Goal: Information Seeking & Learning: Learn about a topic

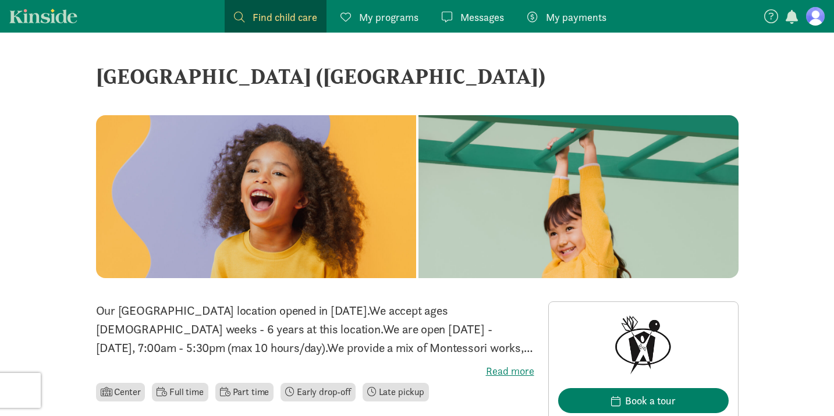
click at [819, 15] on figure at bounding box center [815, 16] width 19 height 19
click at [472, 17] on span "Messages" at bounding box center [483, 17] width 44 height 16
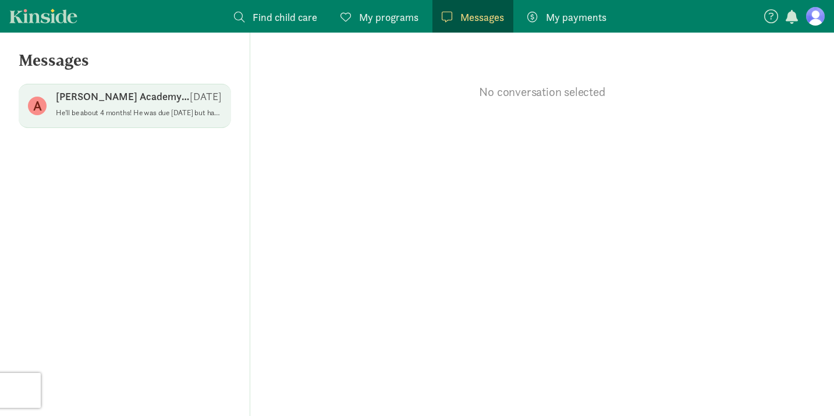
click at [159, 95] on p "Altamese Academy of Angels LLC." at bounding box center [123, 97] width 134 height 14
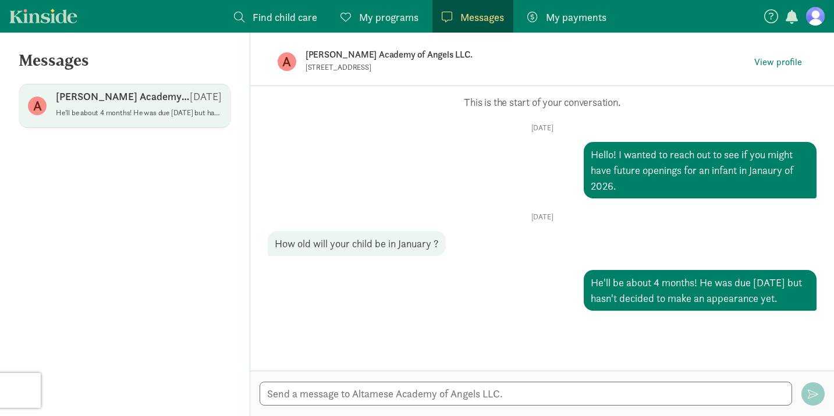
click at [25, 15] on link "Kinside" at bounding box center [43, 16] width 68 height 15
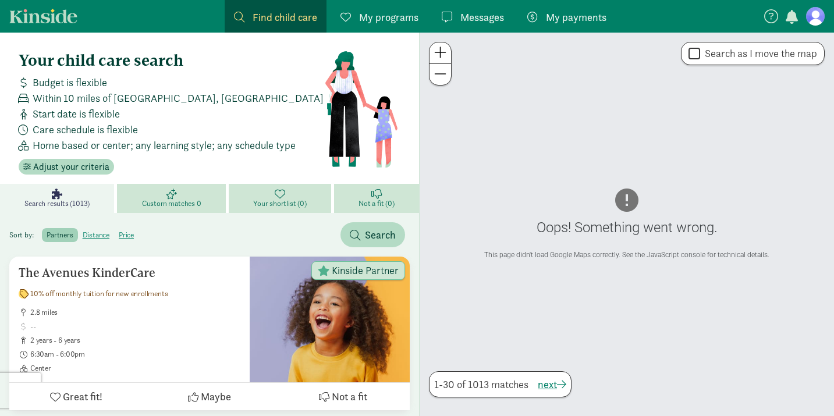
click at [825, 16] on nav "Find child care Find My programs Programs Messages Messages My payments Pay" at bounding box center [417, 16] width 834 height 33
click at [820, 16] on figure at bounding box center [815, 16] width 19 height 19
click at [694, 57] on input "Search as I move the map" at bounding box center [695, 54] width 12 height 16
checkbox input "true"
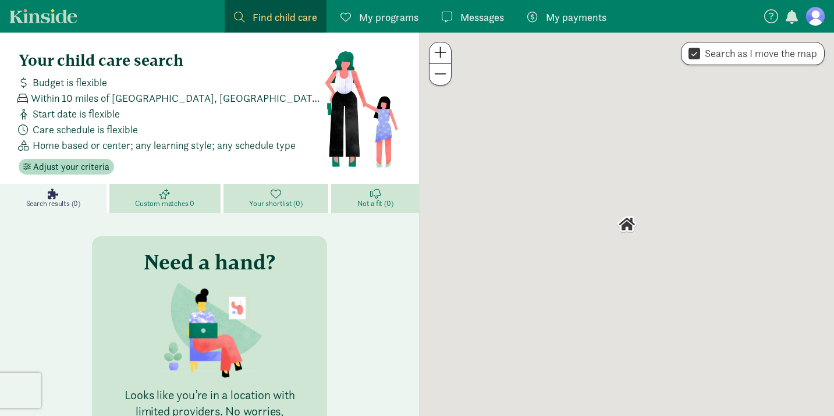
checkbox input "true"
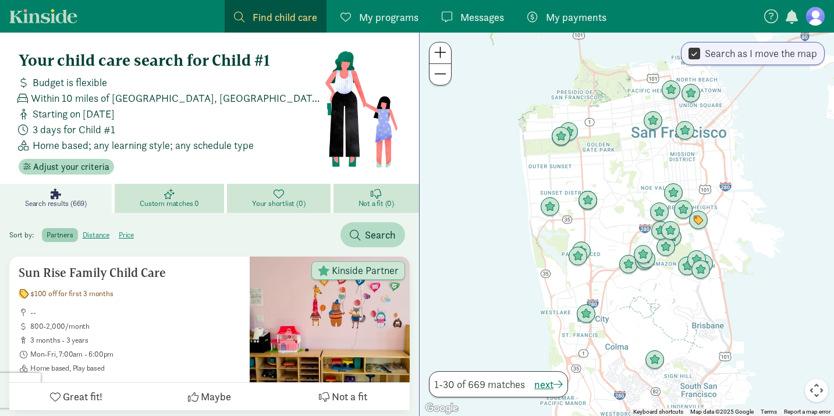
click at [437, 84] on button at bounding box center [441, 74] width 22 height 21
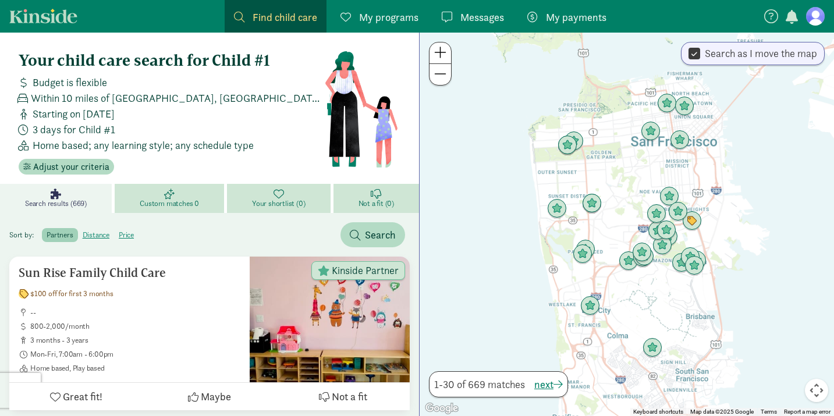
click at [437, 84] on button at bounding box center [441, 74] width 22 height 21
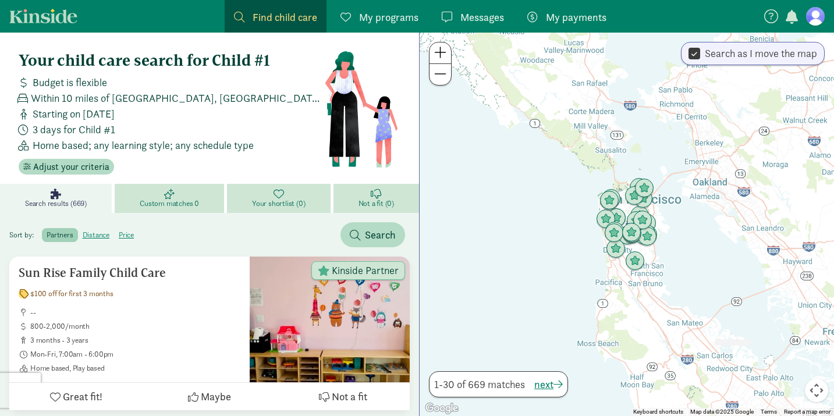
click at [437, 84] on button at bounding box center [441, 74] width 22 height 21
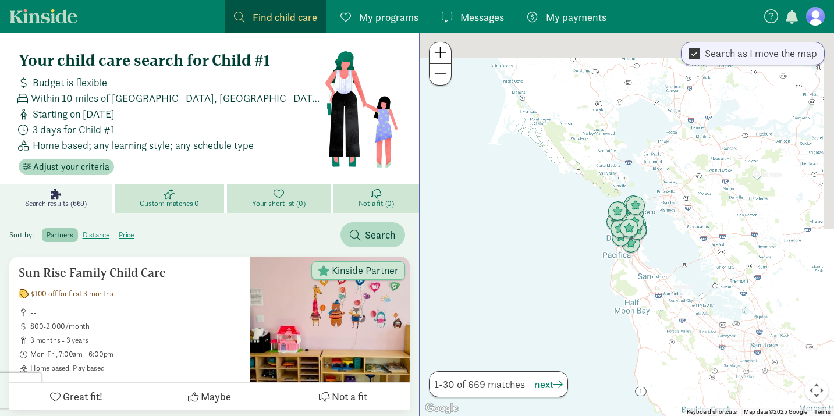
click at [437, 84] on button at bounding box center [441, 74] width 22 height 21
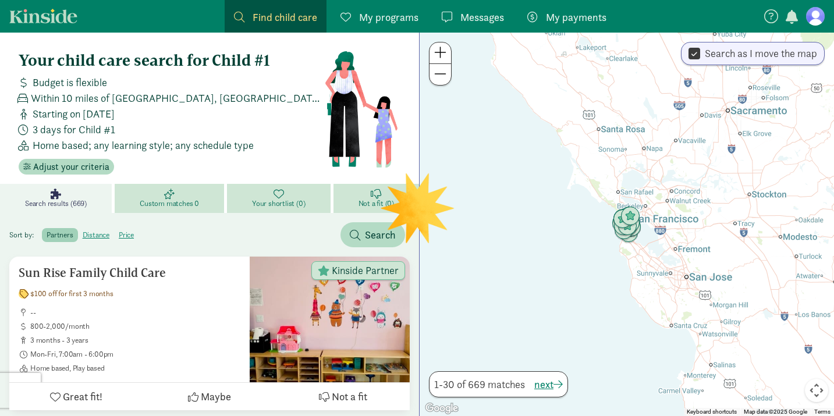
click at [437, 84] on button at bounding box center [441, 74] width 22 height 21
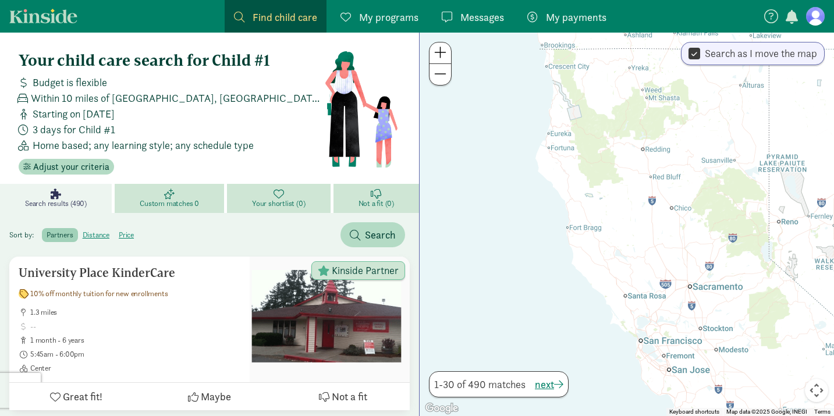
drag, startPoint x: 593, startPoint y: 113, endPoint x: 605, endPoint y: 242, distance: 129.2
click at [605, 242] on div at bounding box center [627, 225] width 415 height 384
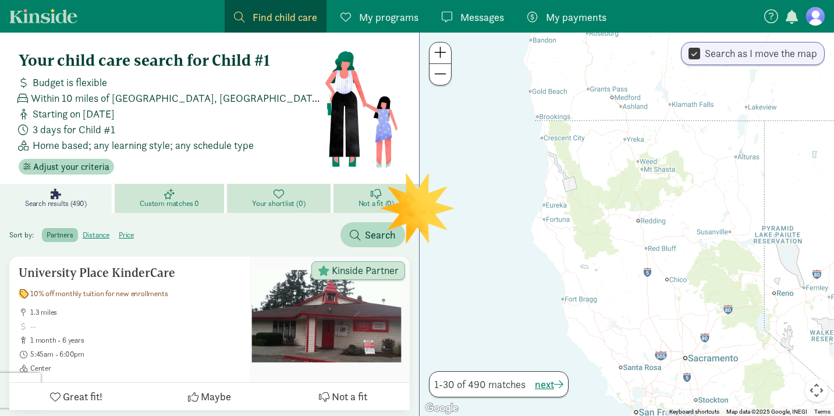
drag, startPoint x: 605, startPoint y: 242, endPoint x: 602, endPoint y: 281, distance: 39.7
click at [602, 281] on div at bounding box center [627, 225] width 415 height 384
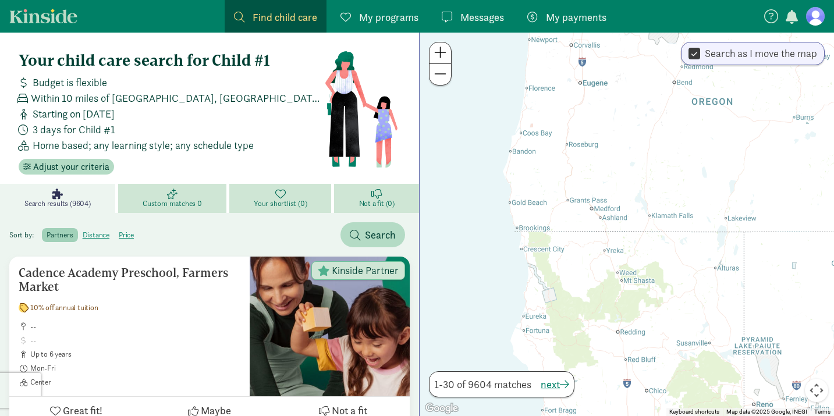
drag, startPoint x: 602, startPoint y: 281, endPoint x: 576, endPoint y: 411, distance: 132.4
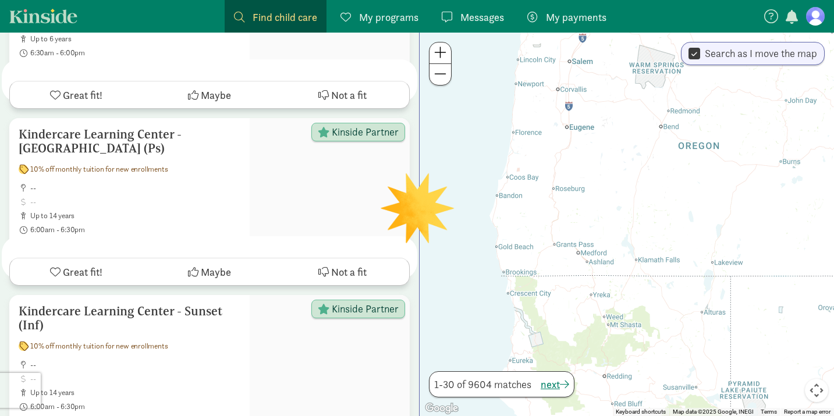
drag, startPoint x: 507, startPoint y: 376, endPoint x: 515, endPoint y: 458, distance: 83.0
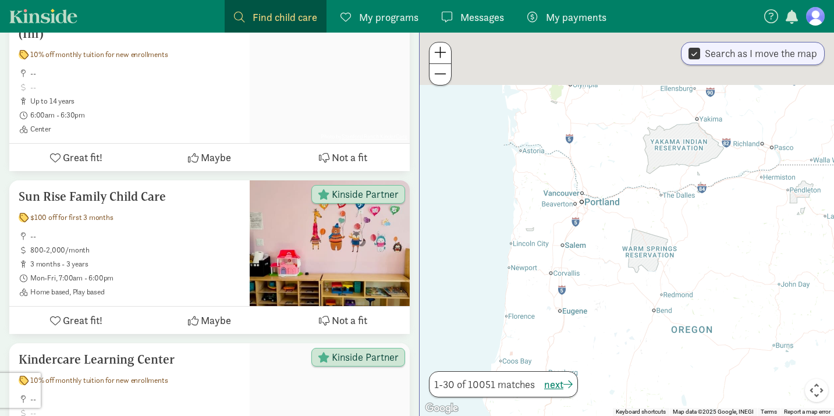
drag, startPoint x: 526, startPoint y: 136, endPoint x: 518, endPoint y: 324, distance: 188.2
click at [518, 324] on div at bounding box center [627, 225] width 415 height 384
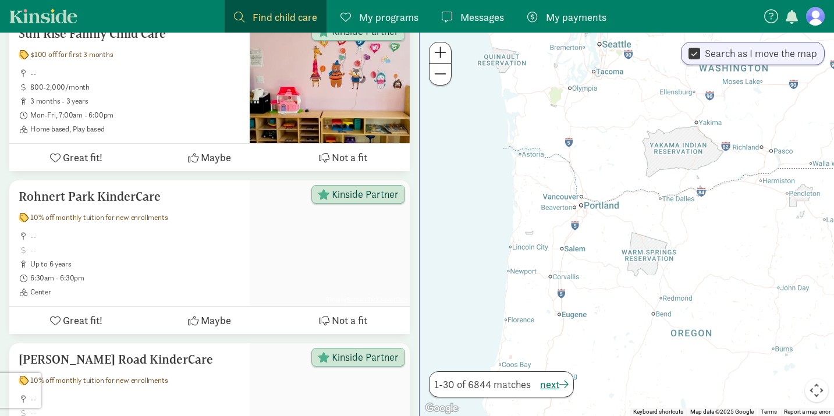
scroll to position [0, 0]
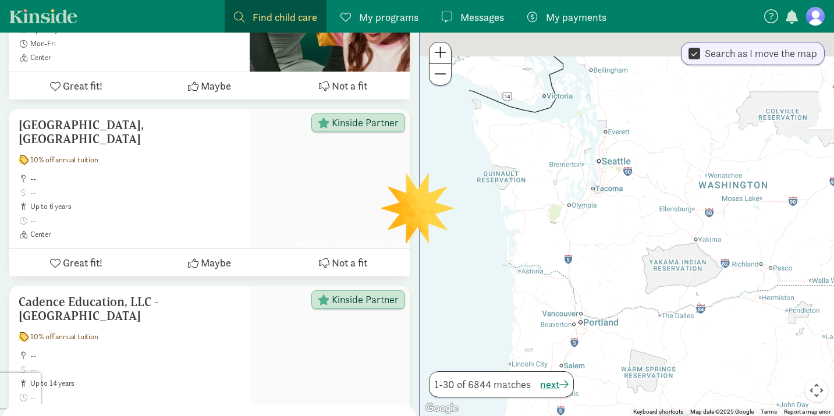
drag, startPoint x: 518, startPoint y: 324, endPoint x: 515, endPoint y: 452, distance: 128.2
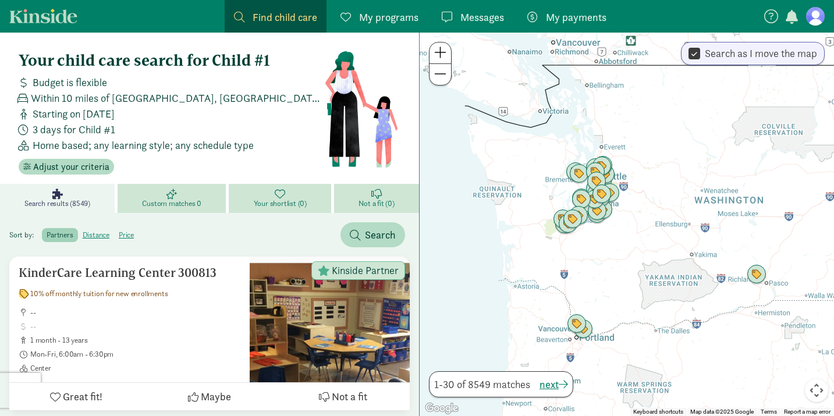
click at [439, 53] on span at bounding box center [440, 52] width 12 height 14
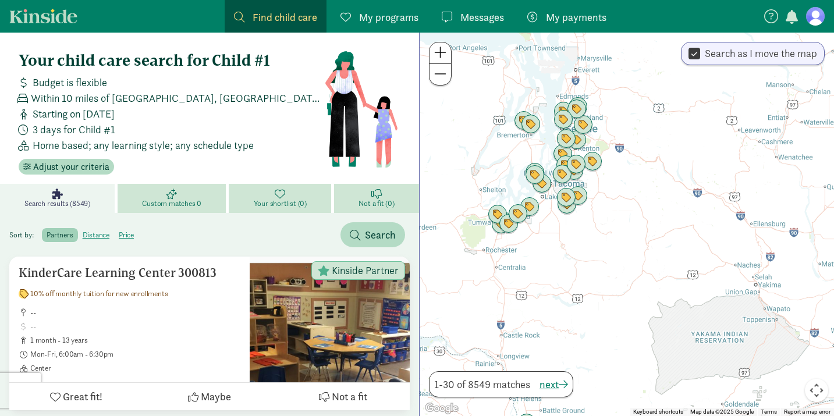
click at [440, 53] on span at bounding box center [440, 52] width 12 height 14
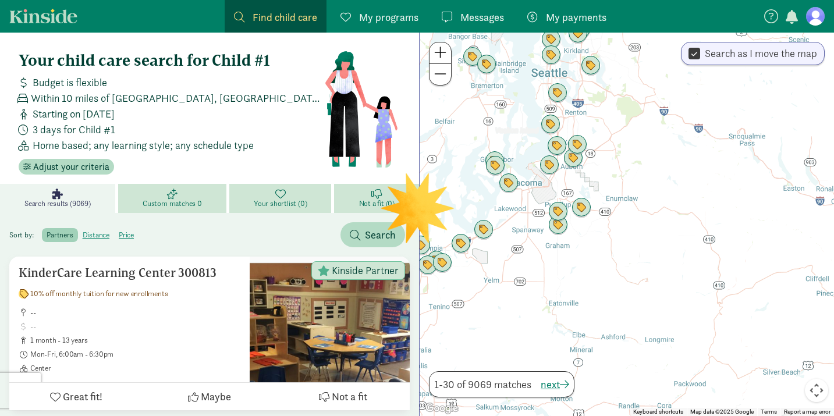
drag, startPoint x: 562, startPoint y: 157, endPoint x: 615, endPoint y: 199, distance: 67.2
click at [615, 199] on div at bounding box center [627, 225] width 415 height 384
